Goal: Find specific page/section: Find specific page/section

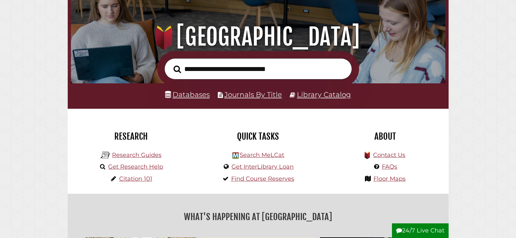
scroll to position [65, 0]
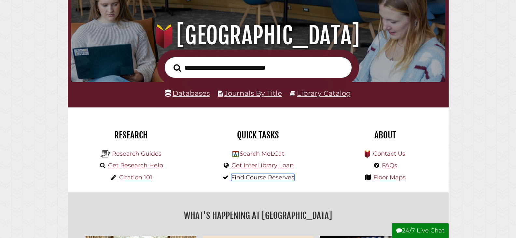
click at [263, 180] on link "Find Course Reserves" at bounding box center [262, 177] width 63 height 7
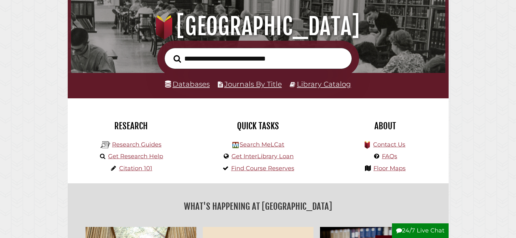
scroll to position [130, 0]
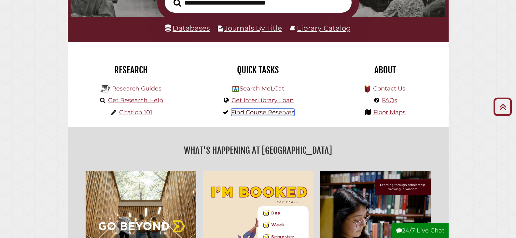
click at [262, 111] on link "Find Course Reserves" at bounding box center [262, 112] width 63 height 7
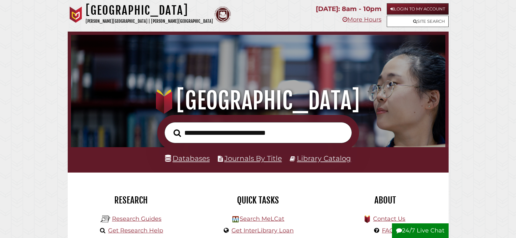
scroll to position [124, 371]
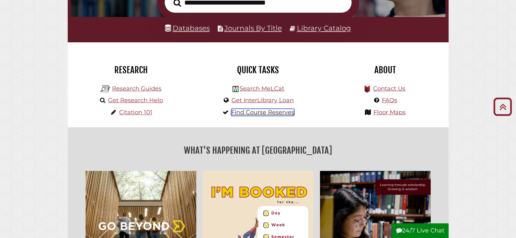
click at [270, 113] on link "Find Course Reserves" at bounding box center [262, 112] width 63 height 7
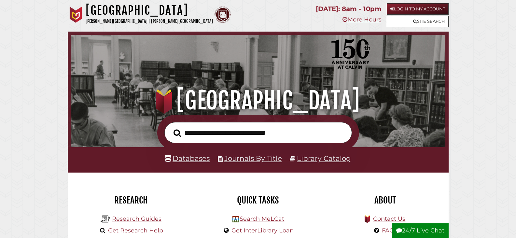
scroll to position [124, 371]
click at [430, 22] on link "Site Search" at bounding box center [418, 21] width 62 height 11
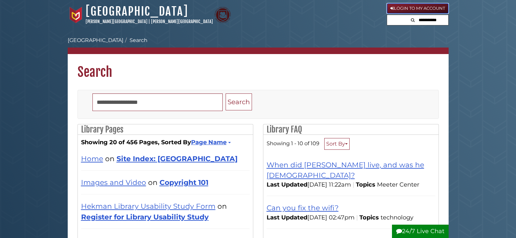
click at [416, 9] on link "Login to My Account" at bounding box center [418, 8] width 62 height 10
click at [438, 19] on input "text" at bounding box center [428, 20] width 39 height 10
type input "********"
click at [387, 15] on button "Search" at bounding box center [391, 19] width 8 height 9
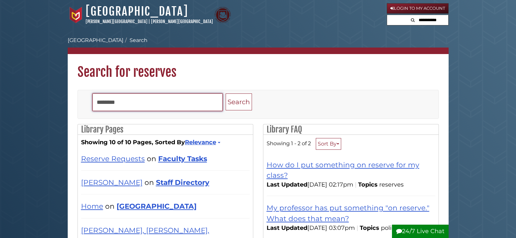
click at [96, 101] on input "********" at bounding box center [157, 102] width 130 height 18
type input "**********"
click at [226, 93] on button "Search" at bounding box center [239, 101] width 26 height 17
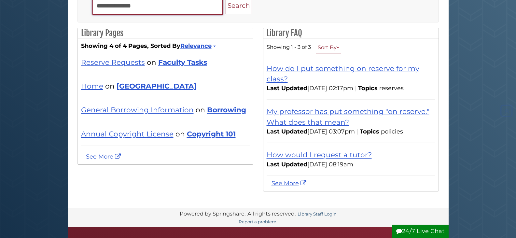
scroll to position [98, 0]
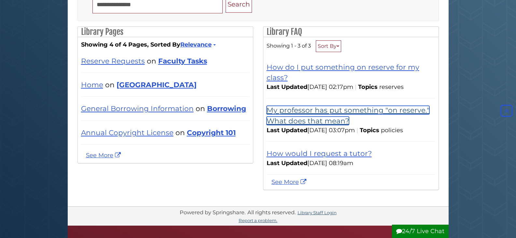
click at [307, 112] on link "My professor has put something "on reserve." What does that mean?" at bounding box center [348, 115] width 163 height 19
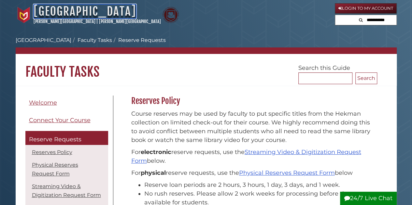
click at [64, 15] on link "[GEOGRAPHIC_DATA]" at bounding box center [85, 11] width 103 height 14
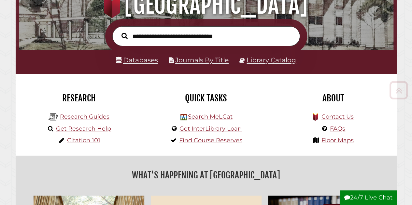
scroll to position [98, 0]
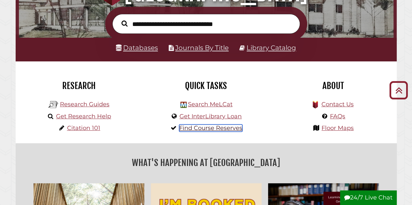
click at [214, 127] on link "Find Course Reserves" at bounding box center [210, 128] width 63 height 7
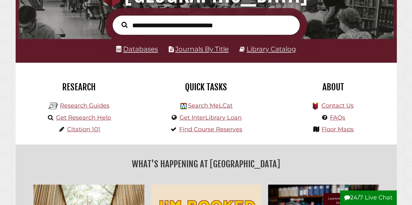
scroll to position [98, 0]
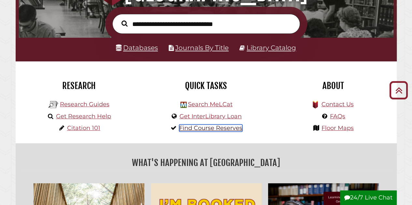
click at [216, 131] on link "Find Course Reserves" at bounding box center [210, 128] width 63 height 7
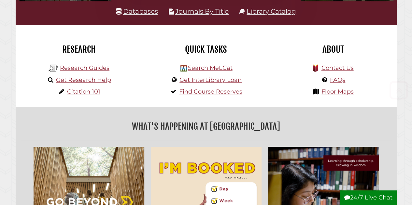
scroll to position [163, 0]
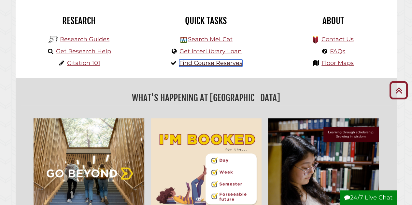
click at [217, 64] on link "Find Course Reserves" at bounding box center [210, 63] width 63 height 7
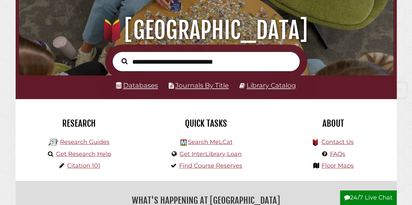
scroll to position [163, 0]
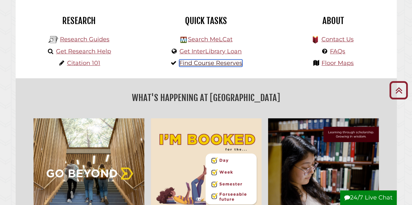
click at [224, 63] on link "Find Course Reserves" at bounding box center [210, 63] width 63 height 7
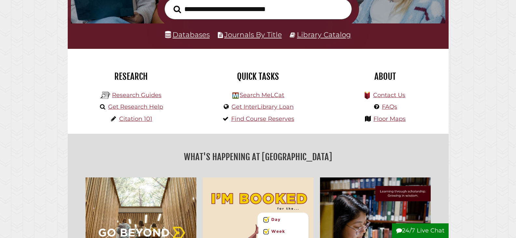
scroll to position [130, 0]
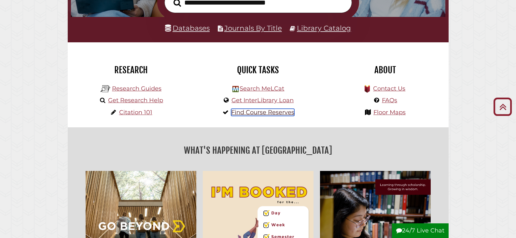
click at [282, 113] on link "Find Course Reserves" at bounding box center [262, 112] width 63 height 7
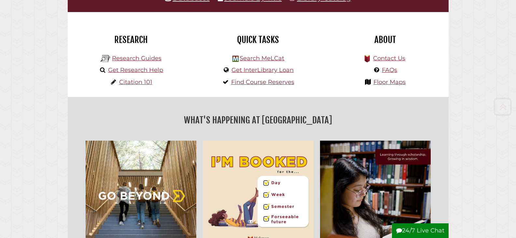
scroll to position [163, 0]
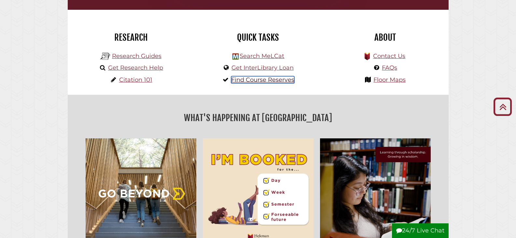
click at [246, 81] on link "Find Course Reserves" at bounding box center [262, 79] width 63 height 7
